Goal: Information Seeking & Learning: Find specific fact

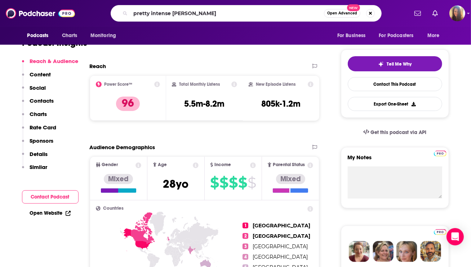
type input "pretty intense [PERSON_NAME]"
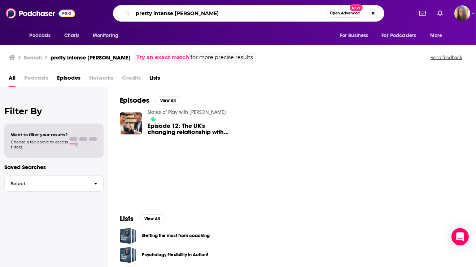
click at [174, 14] on input "pretty intense [PERSON_NAME]" at bounding box center [230, 14] width 194 height 12
type input "[PERSON_NAME]"
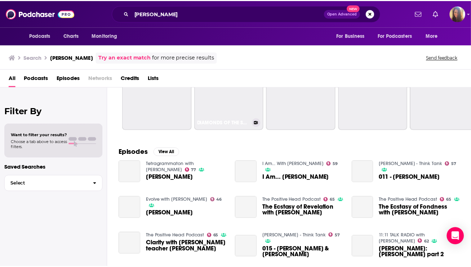
scroll to position [87, 0]
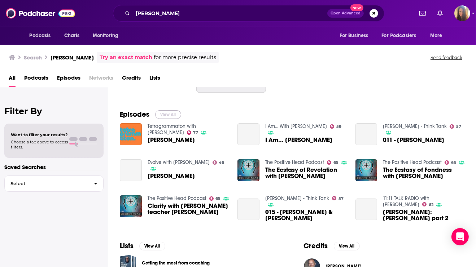
click at [163, 115] on button "View All" at bounding box center [168, 114] width 26 height 9
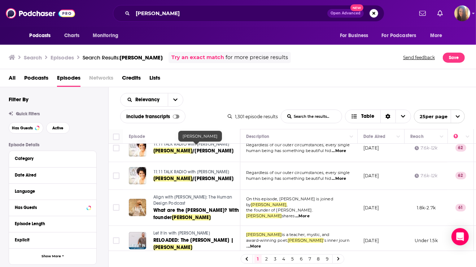
scroll to position [612, 0]
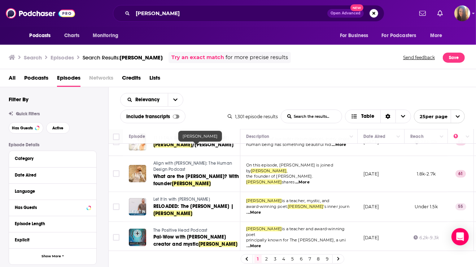
click at [266, 260] on link "2" at bounding box center [266, 259] width 7 height 9
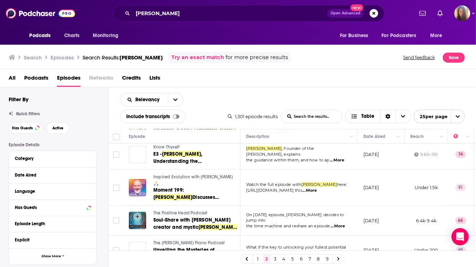
scroll to position [406, 0]
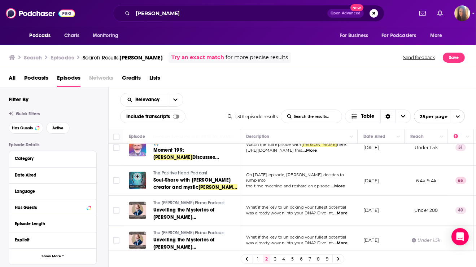
click at [273, 259] on link "3" at bounding box center [275, 259] width 7 height 9
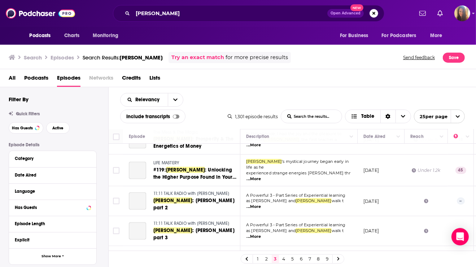
scroll to position [641, 0]
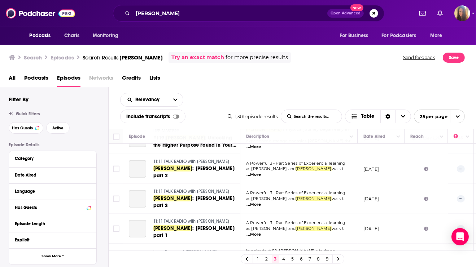
click at [285, 257] on link "4" at bounding box center [283, 259] width 7 height 9
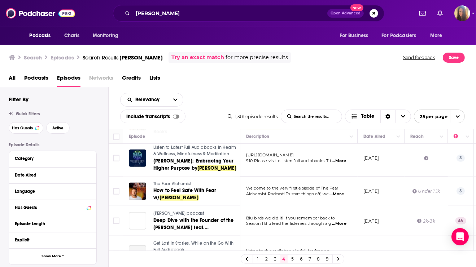
scroll to position [659, 0]
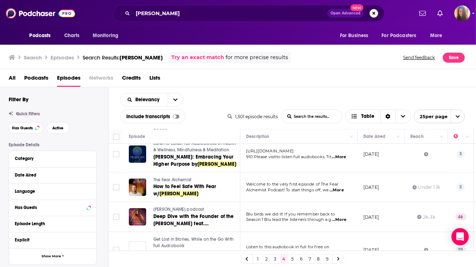
click at [337, 261] on icon at bounding box center [338, 259] width 3 height 4
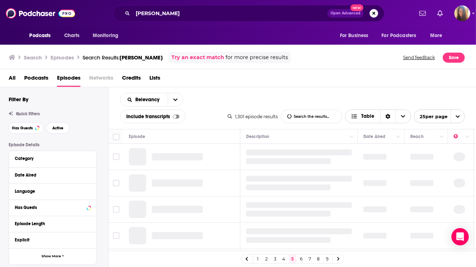
click at [363, 119] on span "Table" at bounding box center [367, 116] width 13 height 5
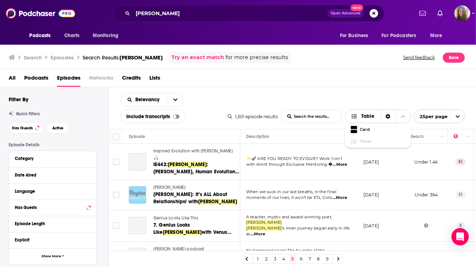
click at [363, 119] on span "Table" at bounding box center [367, 116] width 13 height 5
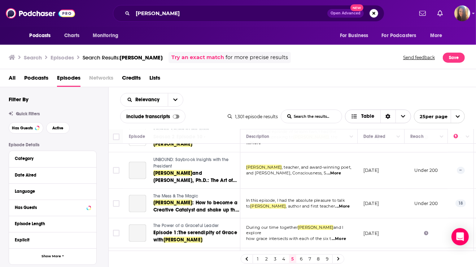
scroll to position [640, 0]
click at [338, 260] on icon at bounding box center [338, 260] width 2 height 4
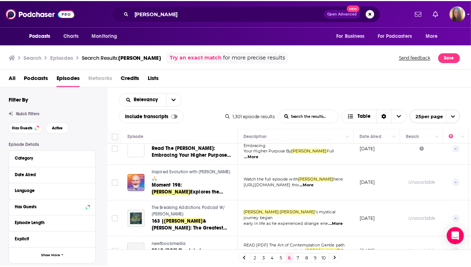
scroll to position [662, 0]
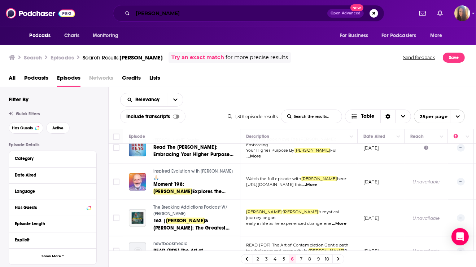
click at [192, 13] on input "[PERSON_NAME]" at bounding box center [230, 14] width 194 height 12
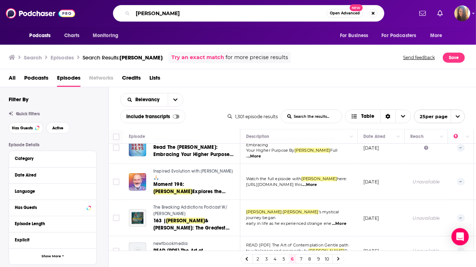
click at [192, 13] on input "[PERSON_NAME]" at bounding box center [230, 14] width 194 height 12
type input "pretty intense"
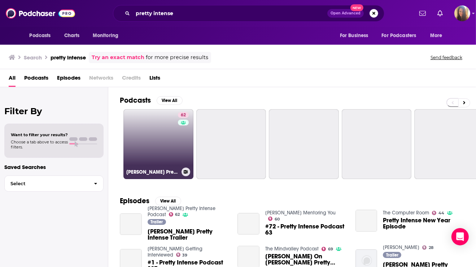
click at [156, 148] on link "62 [PERSON_NAME] Pretty Intense Podcast" at bounding box center [158, 144] width 70 height 70
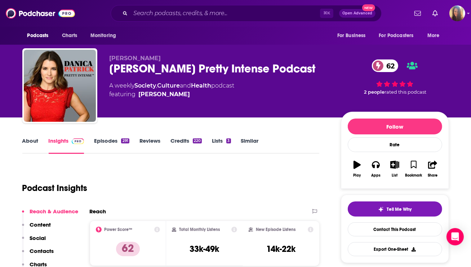
scroll to position [4, 0]
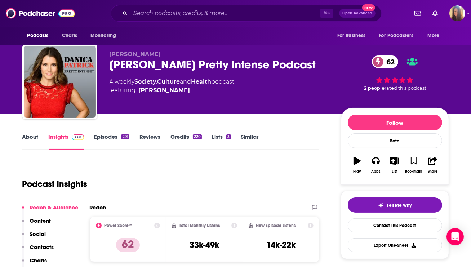
click at [114, 137] on link "Episodes 291" at bounding box center [111, 141] width 35 height 17
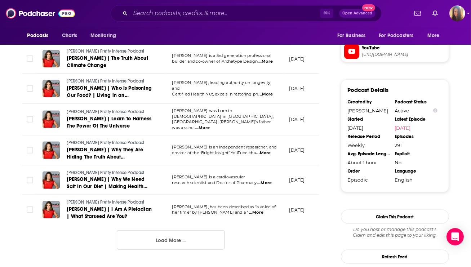
scroll to position [789, 0]
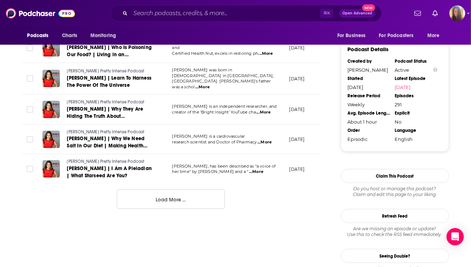
click at [159, 191] on button "Load More ..." at bounding box center [171, 199] width 108 height 19
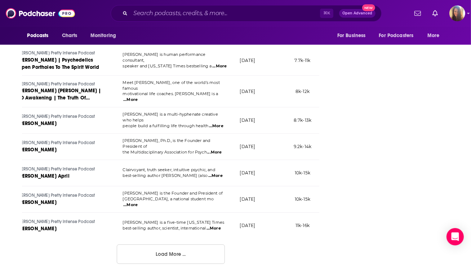
scroll to position [0, 0]
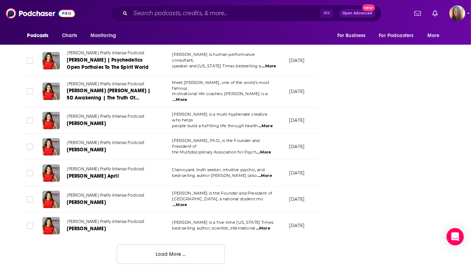
click at [182, 245] on button "Load More ..." at bounding box center [171, 254] width 108 height 19
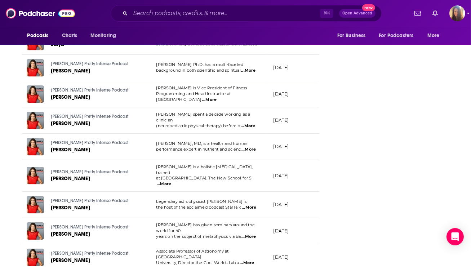
scroll to position [2123, 0]
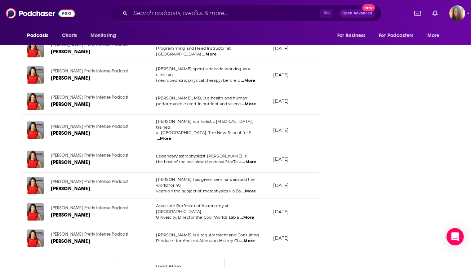
click at [181, 257] on button "Load More ..." at bounding box center [171, 266] width 108 height 19
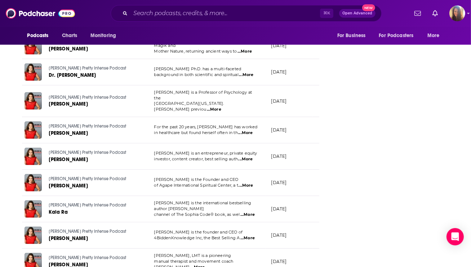
scroll to position [0, 18]
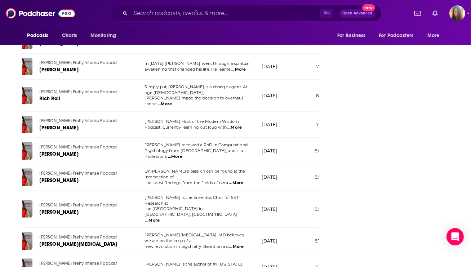
scroll to position [3436, 0]
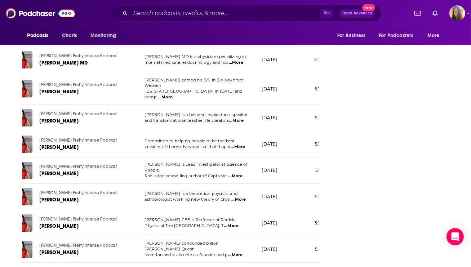
scroll to position [4092, 0]
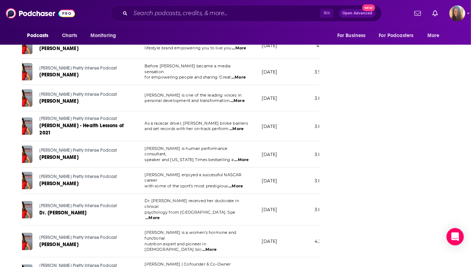
scroll to position [4756, 0]
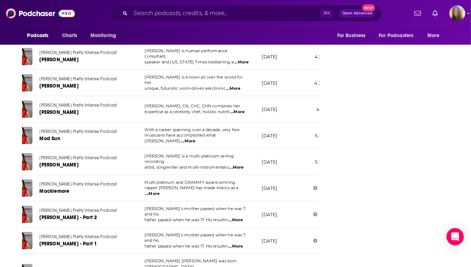
scroll to position [5416, 0]
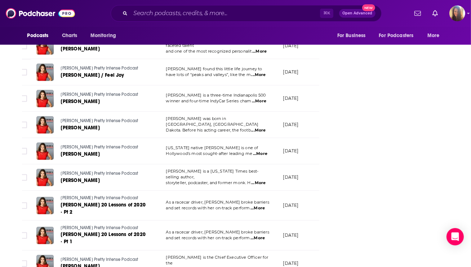
scroll to position [6080, 0]
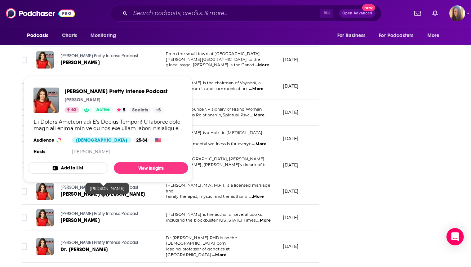
scroll to position [6736, 0]
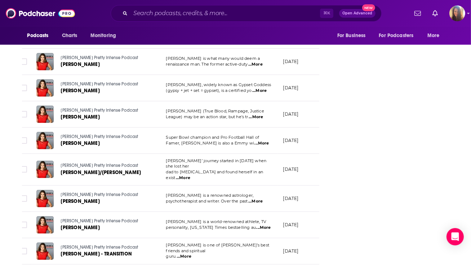
scroll to position [7392, 0]
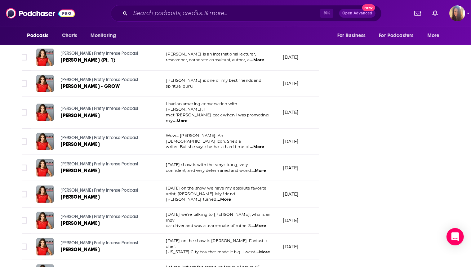
scroll to position [7776, 0]
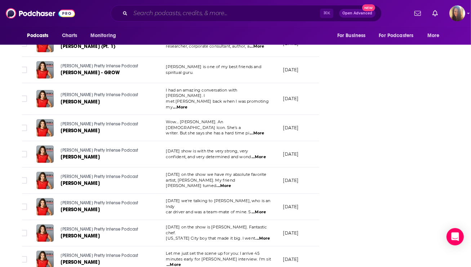
click at [175, 12] on input "Search podcasts, credits, & more..." at bounding box center [226, 14] width 190 height 12
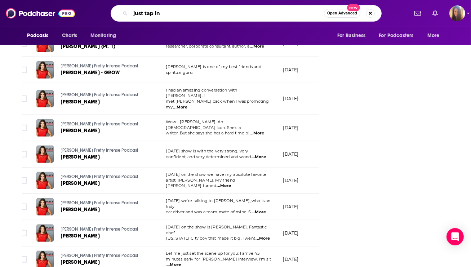
type input "just tap in"
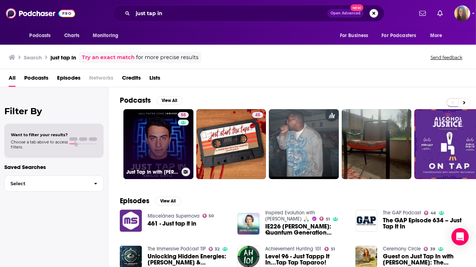
click at [157, 151] on link "55 Just Tap In with [PERSON_NAME]" at bounding box center [158, 144] width 70 height 70
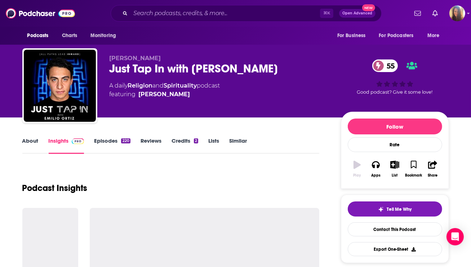
scroll to position [1, 0]
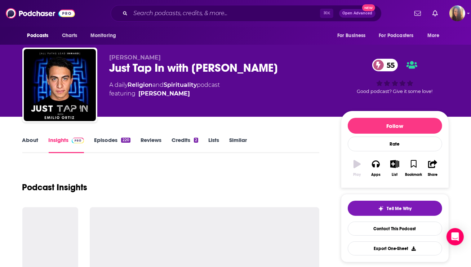
click at [111, 141] on link "Episodes 220" at bounding box center [112, 145] width 36 height 17
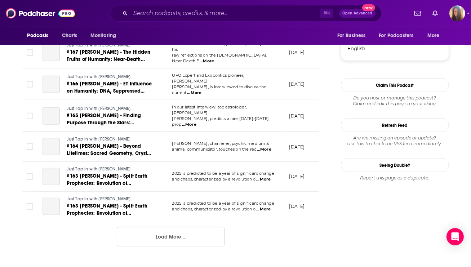
scroll to position [750, 0]
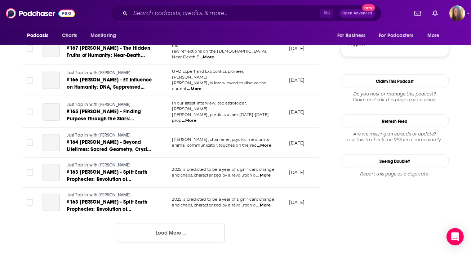
click at [194, 225] on button "Load More ..." at bounding box center [171, 232] width 108 height 19
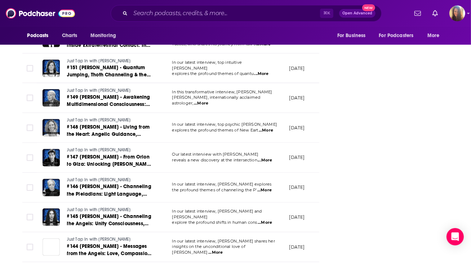
scroll to position [1282, 0]
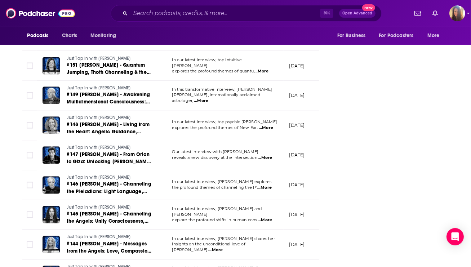
click at [271, 155] on span "...More" at bounding box center [265, 158] width 14 height 6
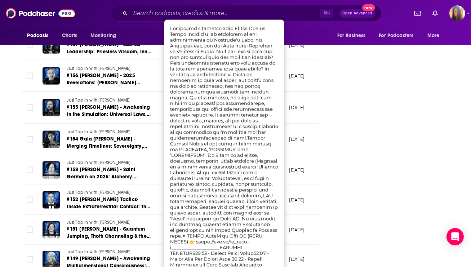
scroll to position [1118, 0]
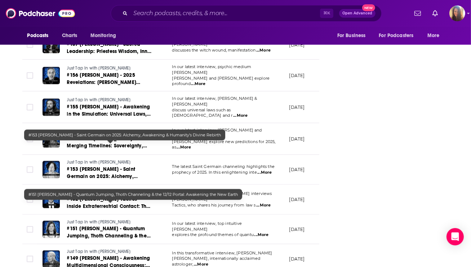
scroll to position [1182, 0]
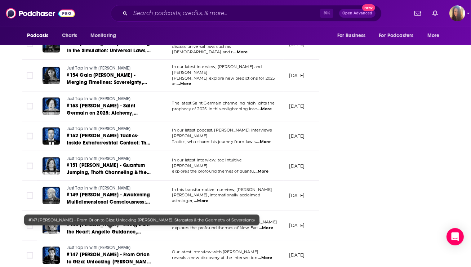
click at [118, 252] on span "#147 [PERSON_NAME] - From Orion to Giza: Unlocking [PERSON_NAME], Stargates & t…" at bounding box center [110, 266] width 86 height 28
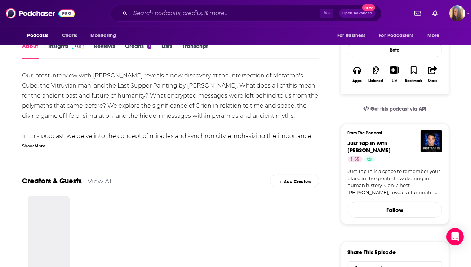
scroll to position [135, 0]
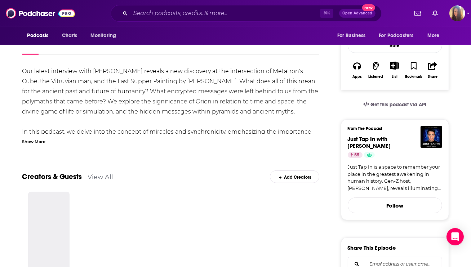
click at [41, 140] on div "Show More" at bounding box center [33, 141] width 23 height 7
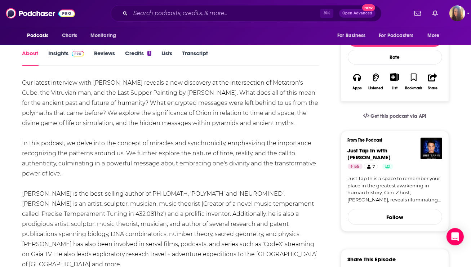
scroll to position [124, 0]
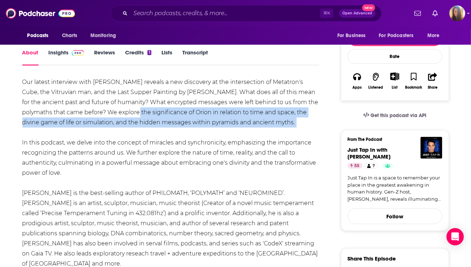
drag, startPoint x: 111, startPoint y: 113, endPoint x: 300, endPoint y: 129, distance: 189.7
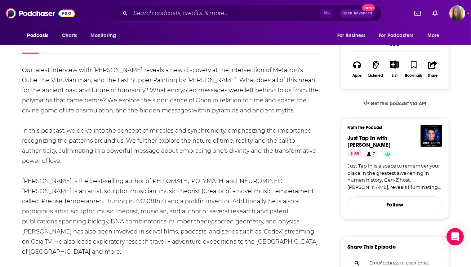
scroll to position [128, 0]
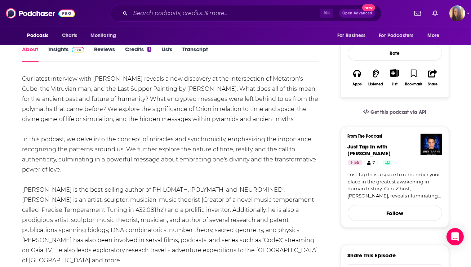
drag, startPoint x: 151, startPoint y: 100, endPoint x: 298, endPoint y: 122, distance: 148.4
copy div "What encrypted messages were left behind to us from the polymaths that came bef…"
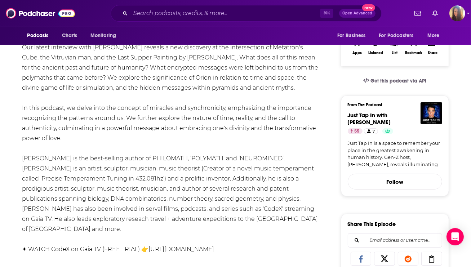
scroll to position [151, 0]
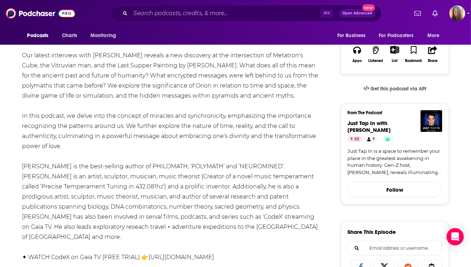
drag, startPoint x: 69, startPoint y: 117, endPoint x: 136, endPoint y: 146, distance: 73.2
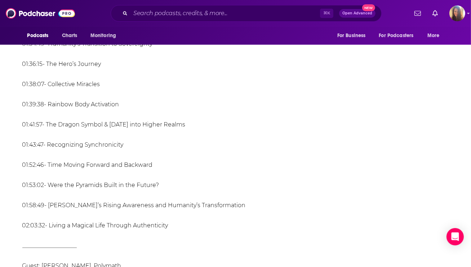
scroll to position [852, 0]
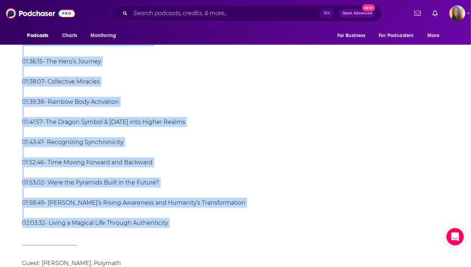
drag, startPoint x: 40, startPoint y: 89, endPoint x: 199, endPoint y: 219, distance: 205.3
copy div "Loremips’d Sita, Conse Adipisci, eli Seddoeius Temporinci 07:77 - Utla’e Dolore…"
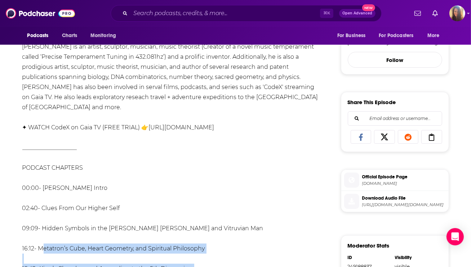
scroll to position [356, 0]
